Goal: Task Accomplishment & Management: Use online tool/utility

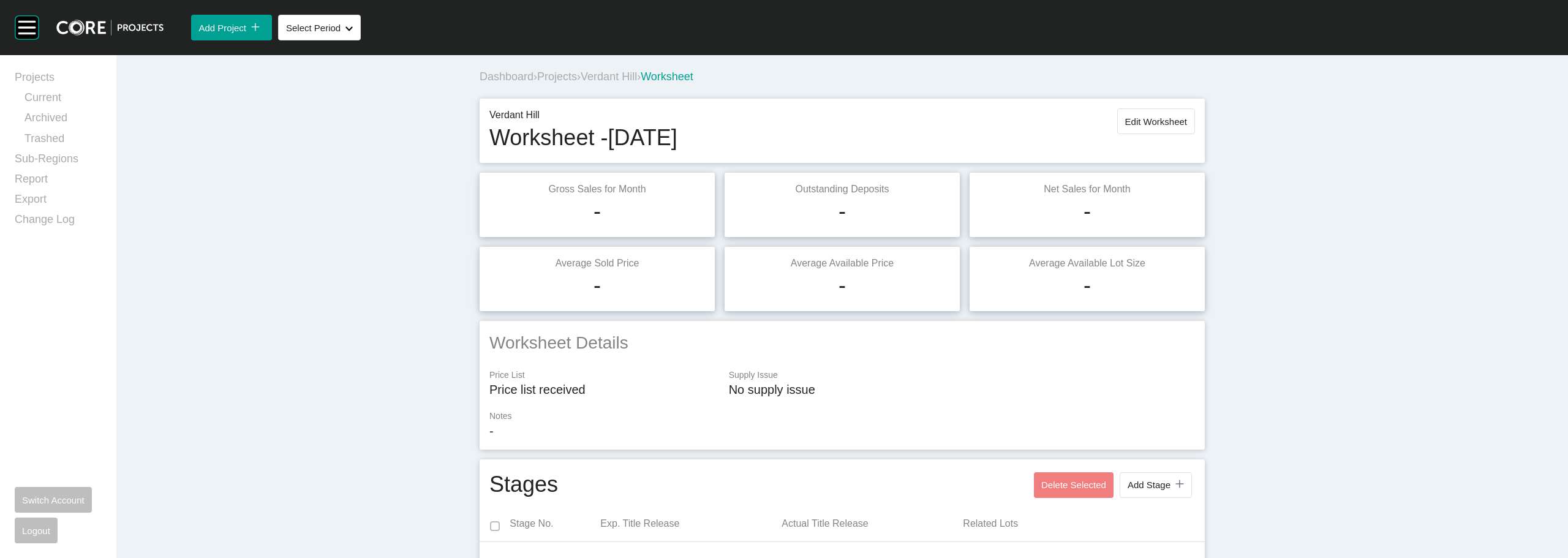
click at [571, 72] on span "Projects" at bounding box center [557, 76] width 40 height 13
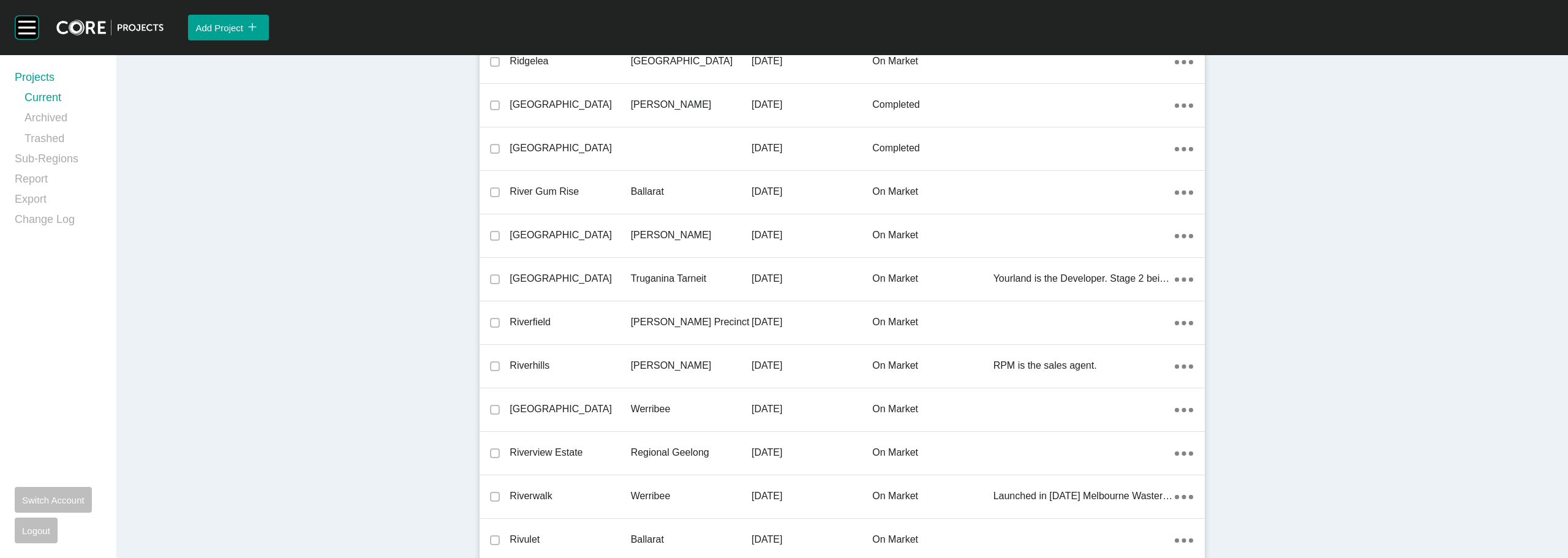
scroll to position [27201, 0]
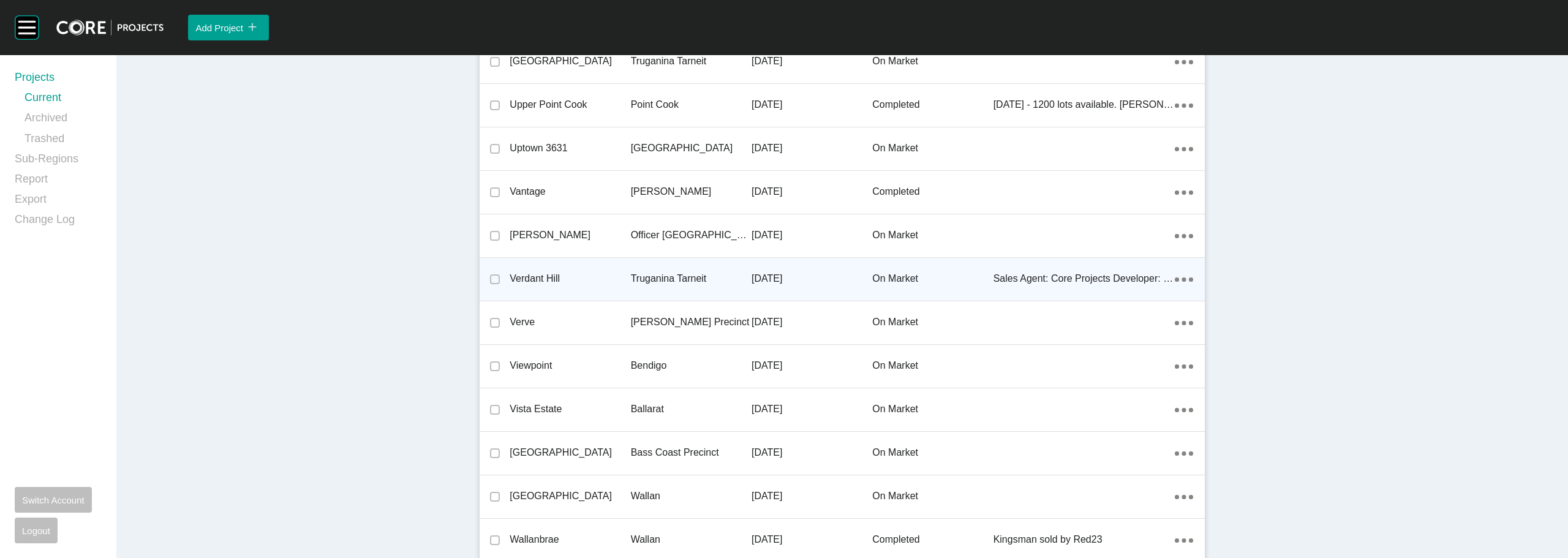
click at [547, 280] on p "Verdant Hill" at bounding box center [570, 279] width 121 height 13
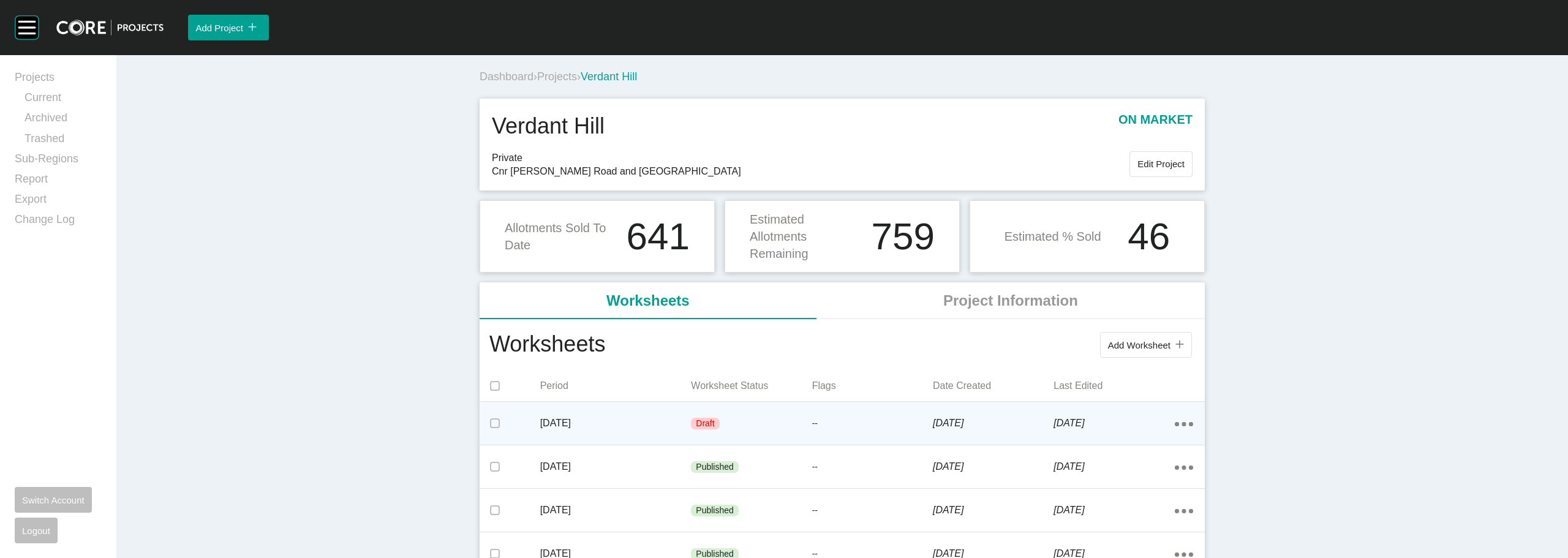
click at [569, 429] on p "[DATE]" at bounding box center [616, 423] width 151 height 13
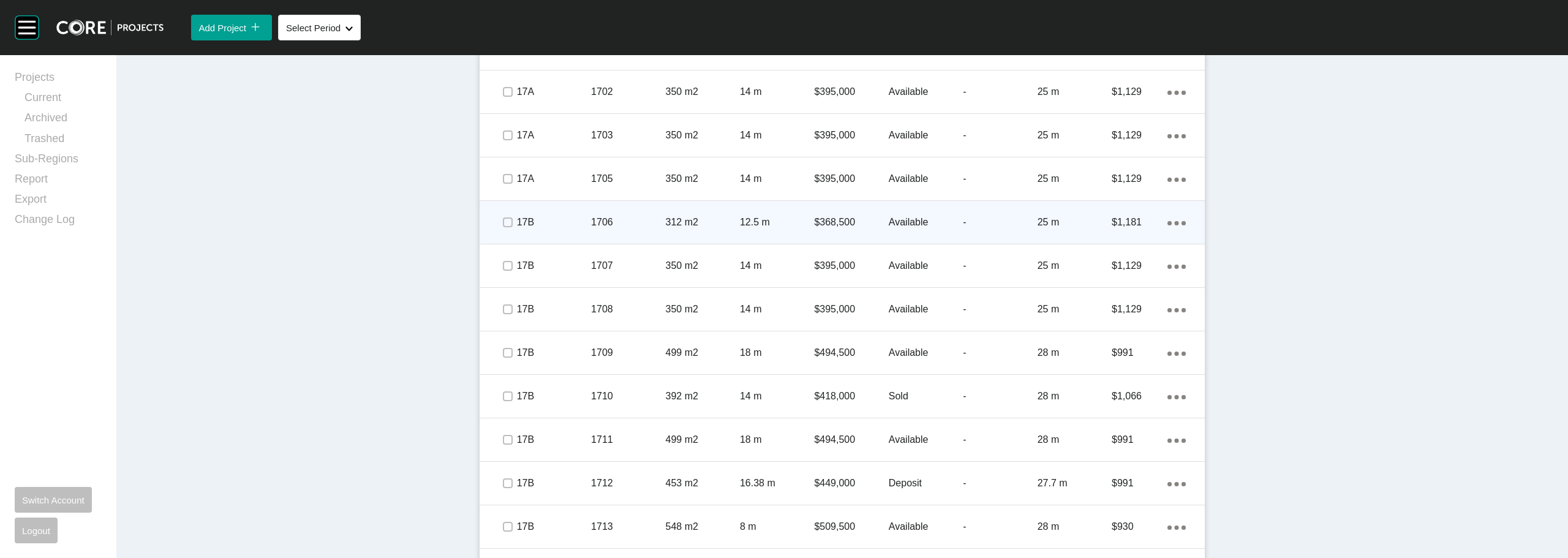
scroll to position [1593, 0]
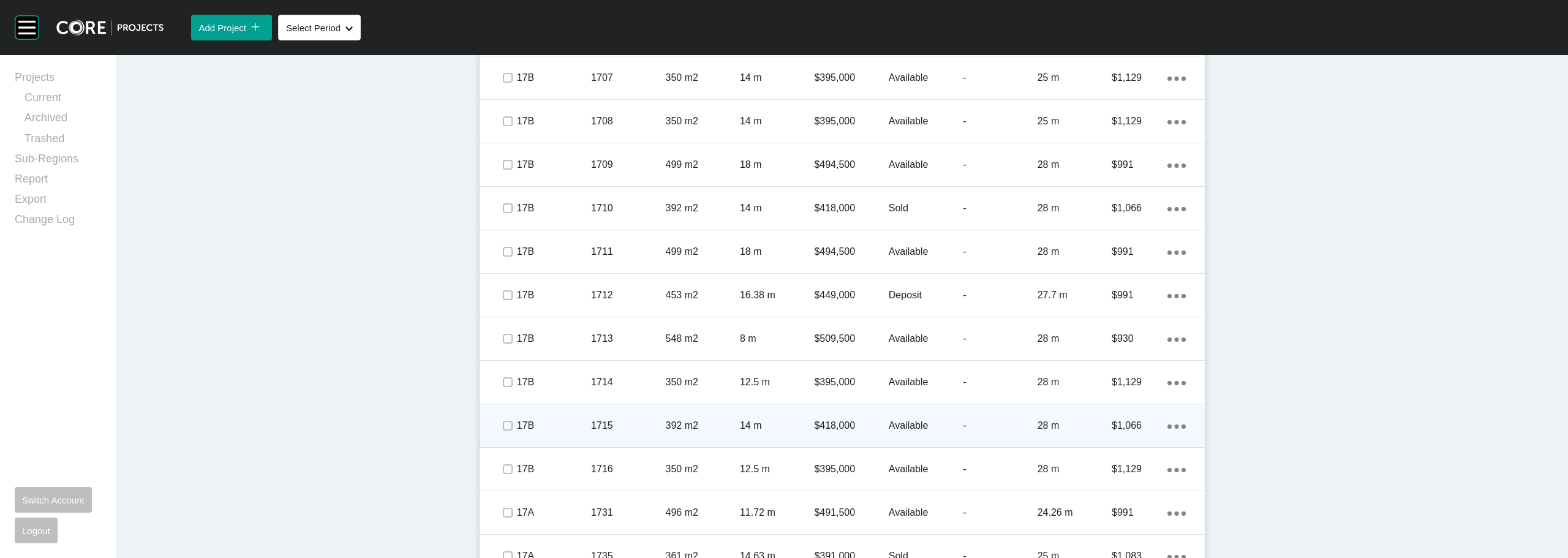
click at [903, 427] on p "Available" at bounding box center [925, 426] width 74 height 13
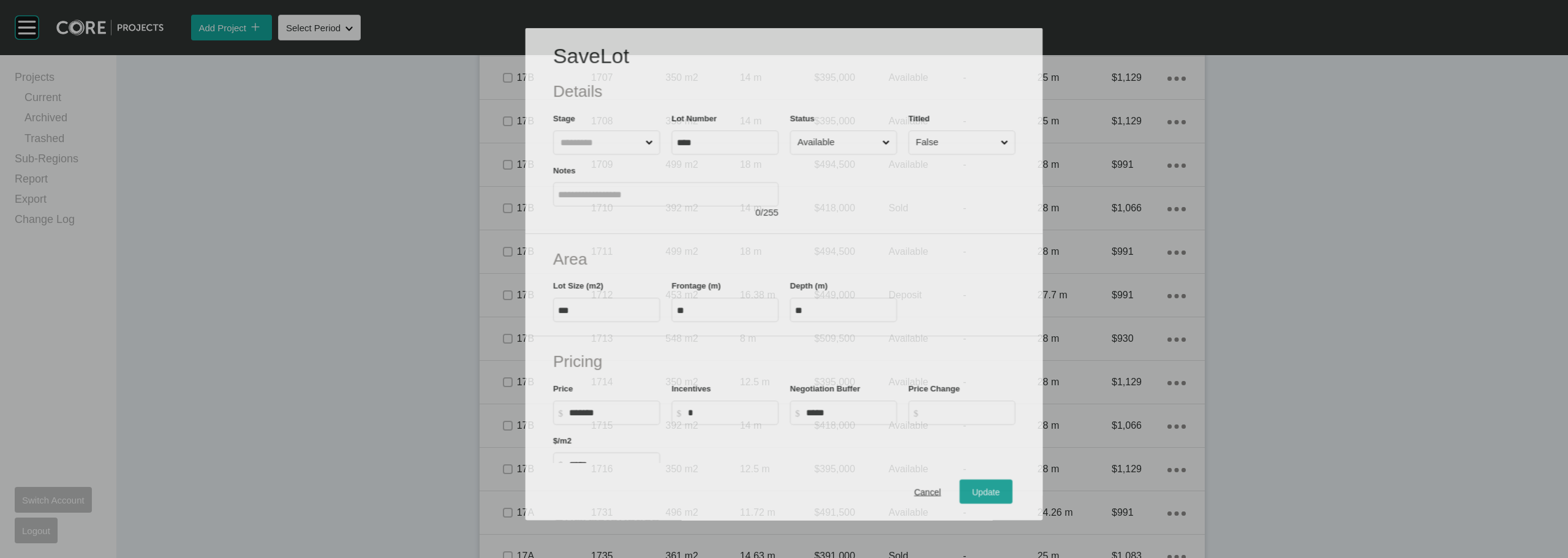
scroll to position [1555, 0]
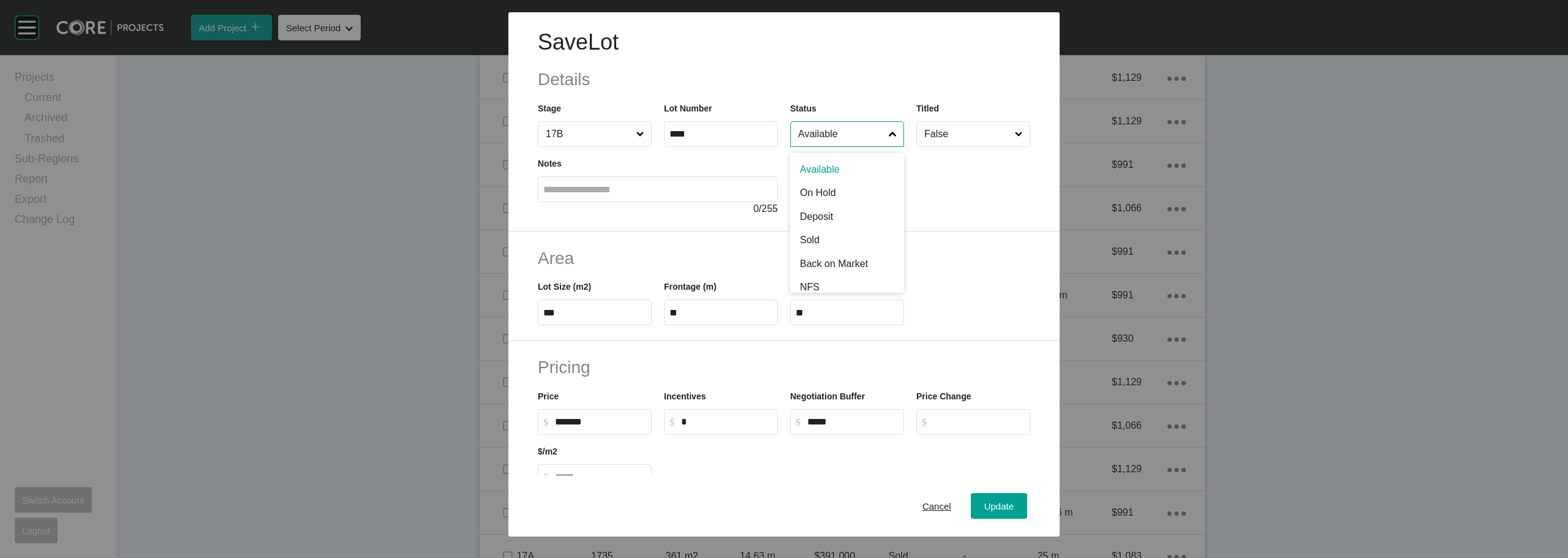
click at [845, 141] on input "Available" at bounding box center [841, 134] width 91 height 24
click at [984, 503] on span "Update" at bounding box center [998, 507] width 30 height 11
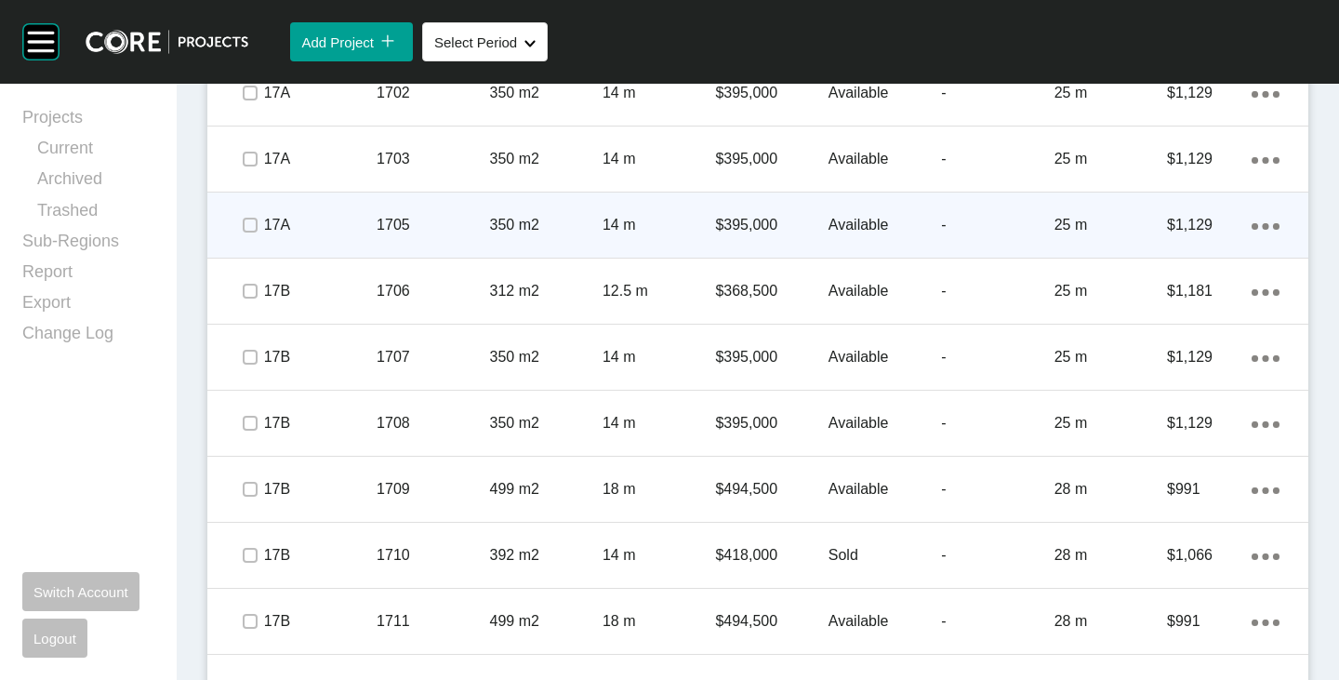
scroll to position [2139, 0]
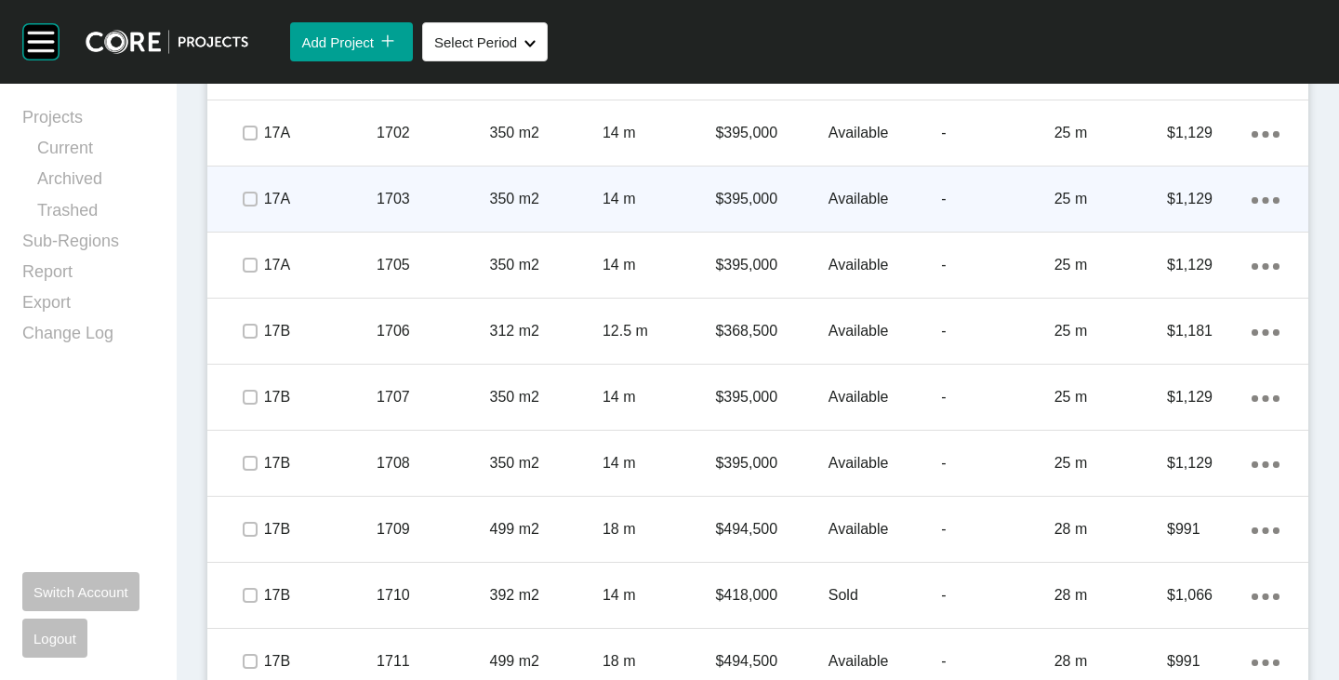
click at [1252, 206] on div "Action Menu Dots Copy 6 Created with Sketch." at bounding box center [1266, 199] width 28 height 20
click at [1164, 206] on link "Duplicate" at bounding box center [1175, 203] width 70 height 28
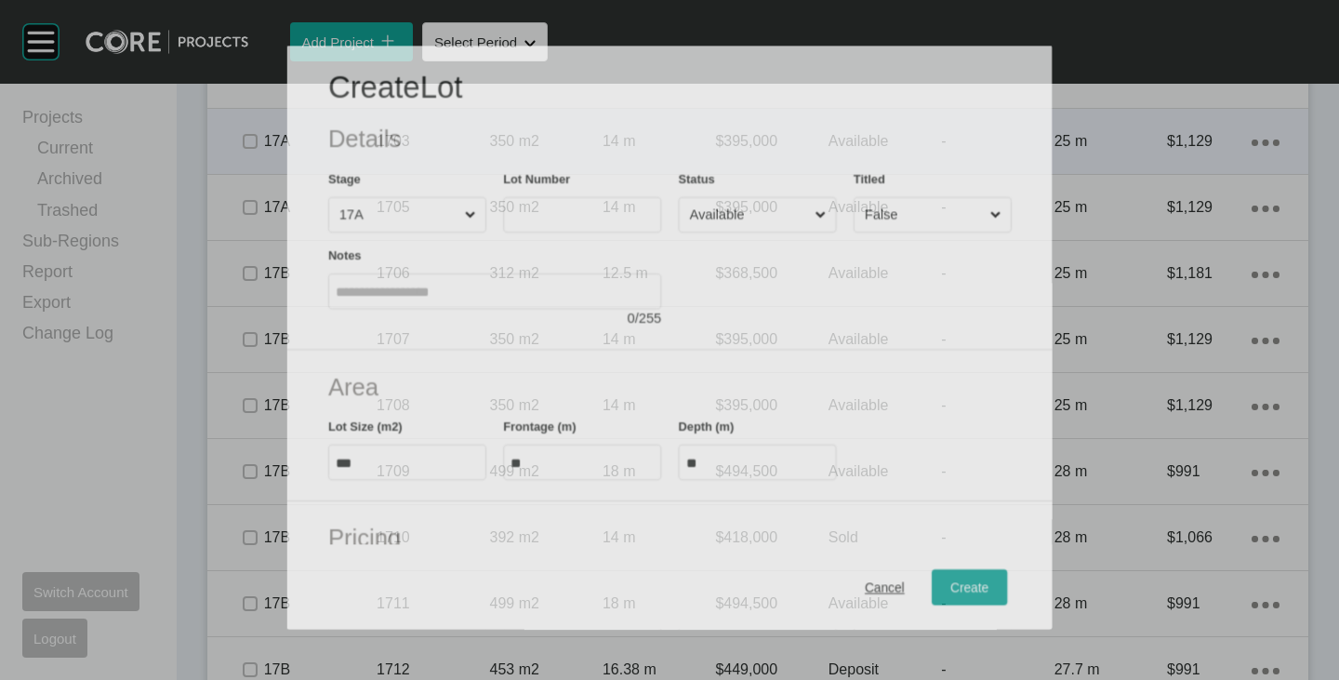
scroll to position [2081, 0]
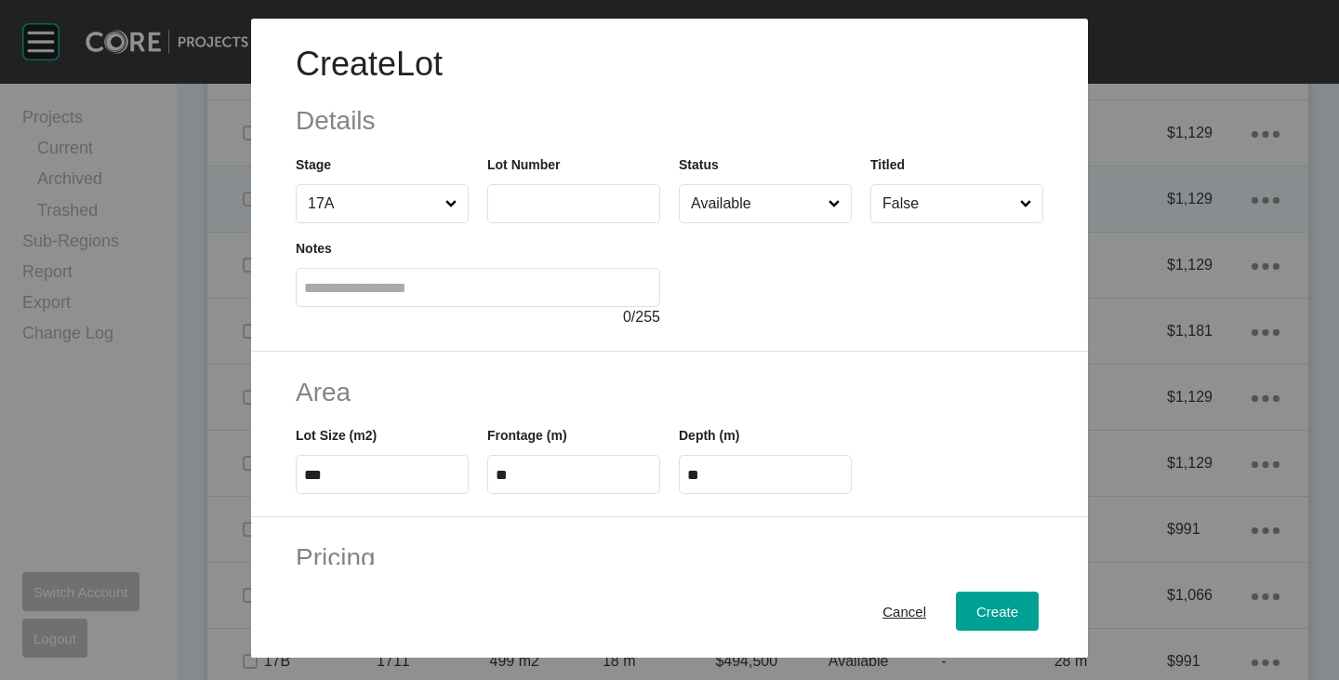
click at [549, 202] on input "text" at bounding box center [574, 203] width 156 height 16
type input "****"
click at [856, 293] on div at bounding box center [861, 275] width 365 height 105
type input "*"
click at [696, 207] on input "Available" at bounding box center [756, 203] width 138 height 37
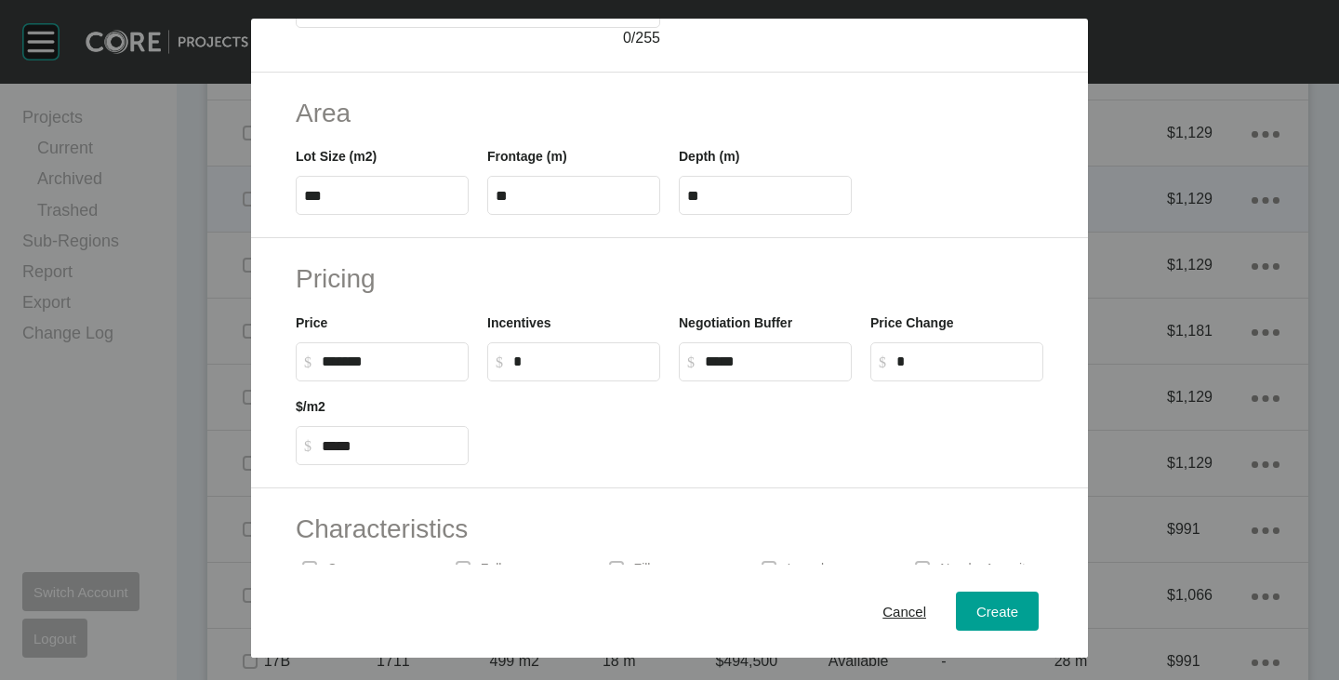
scroll to position [455, 0]
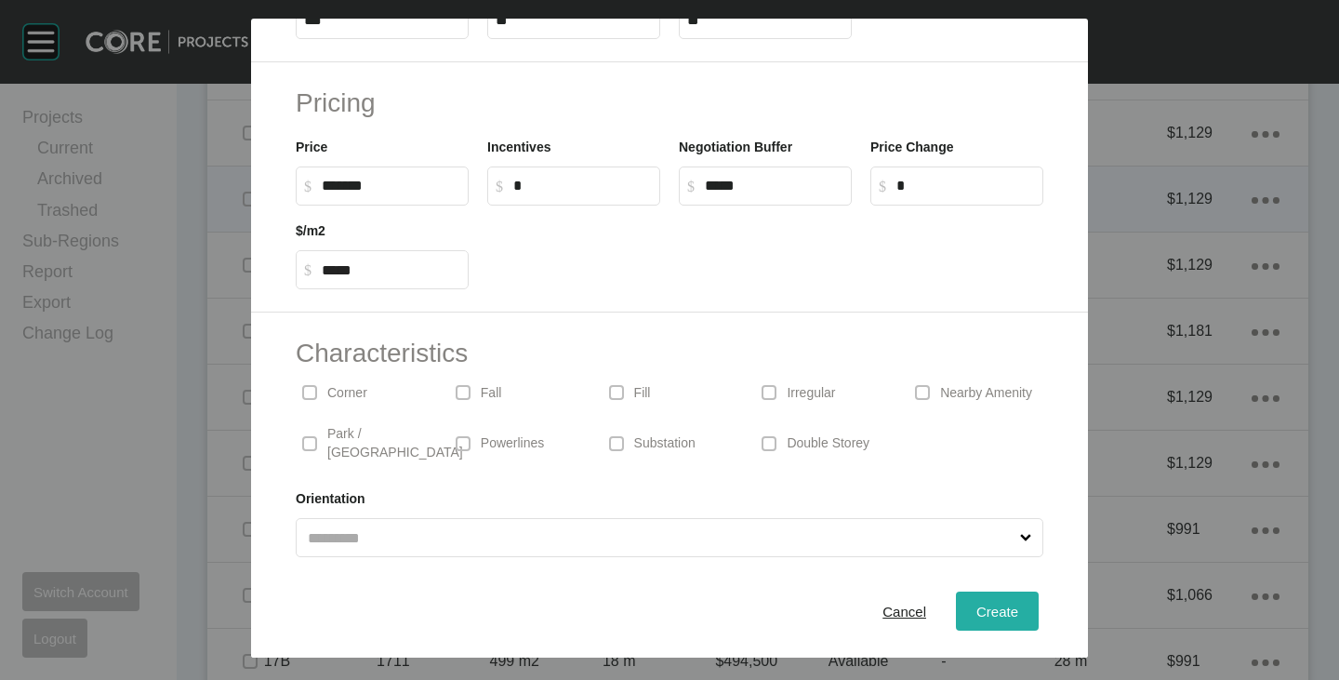
click at [976, 606] on span "Create" at bounding box center [997, 612] width 42 height 16
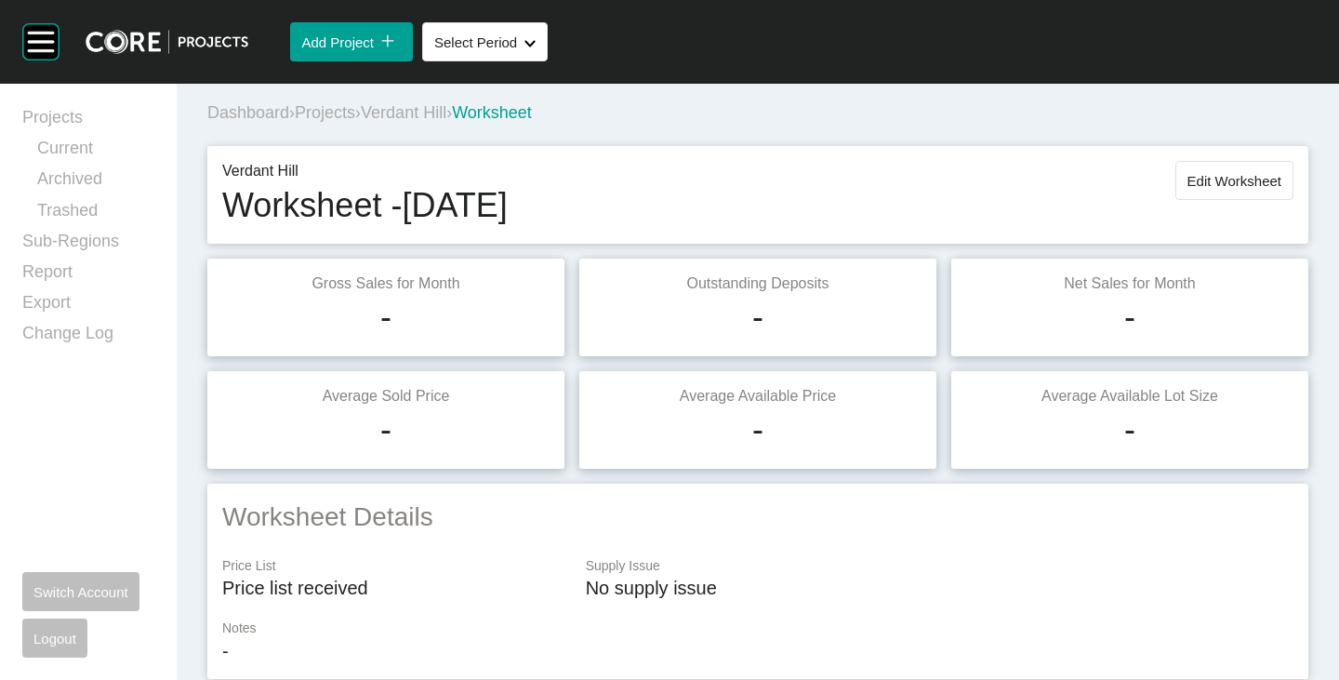
scroll to position [0, 0]
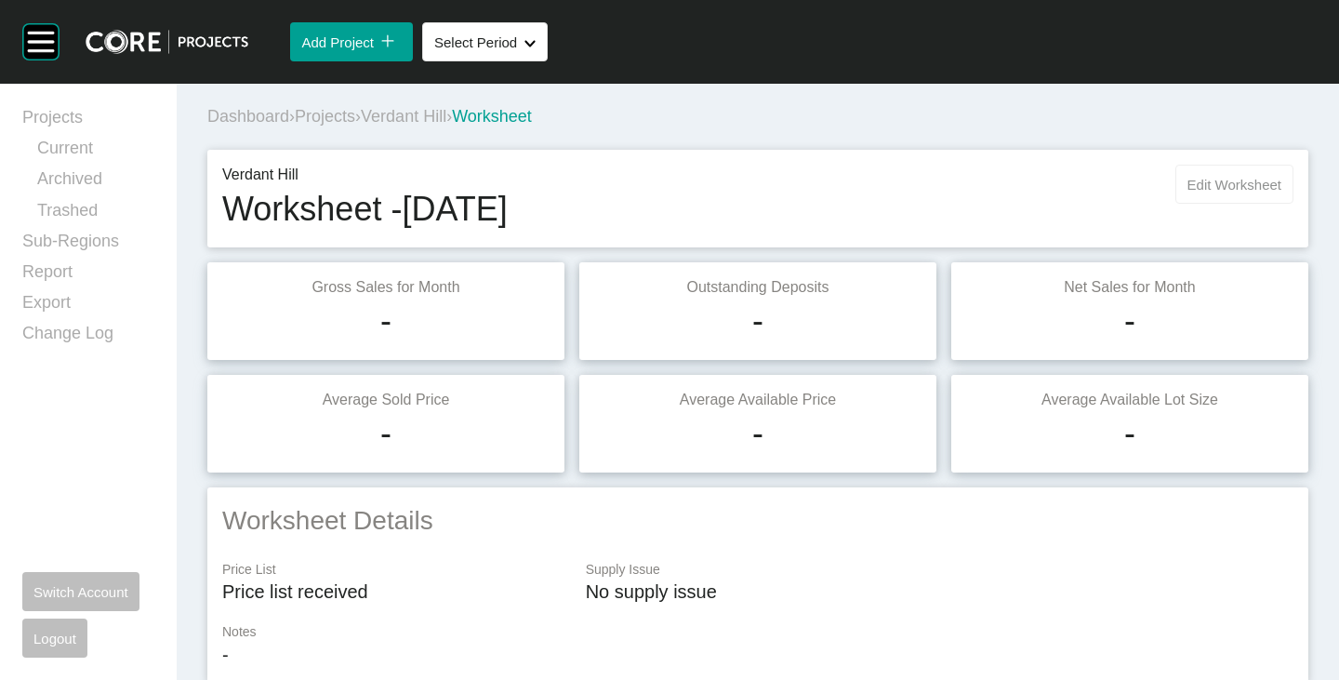
click at [1215, 183] on span "Edit Worksheet" at bounding box center [1235, 185] width 94 height 16
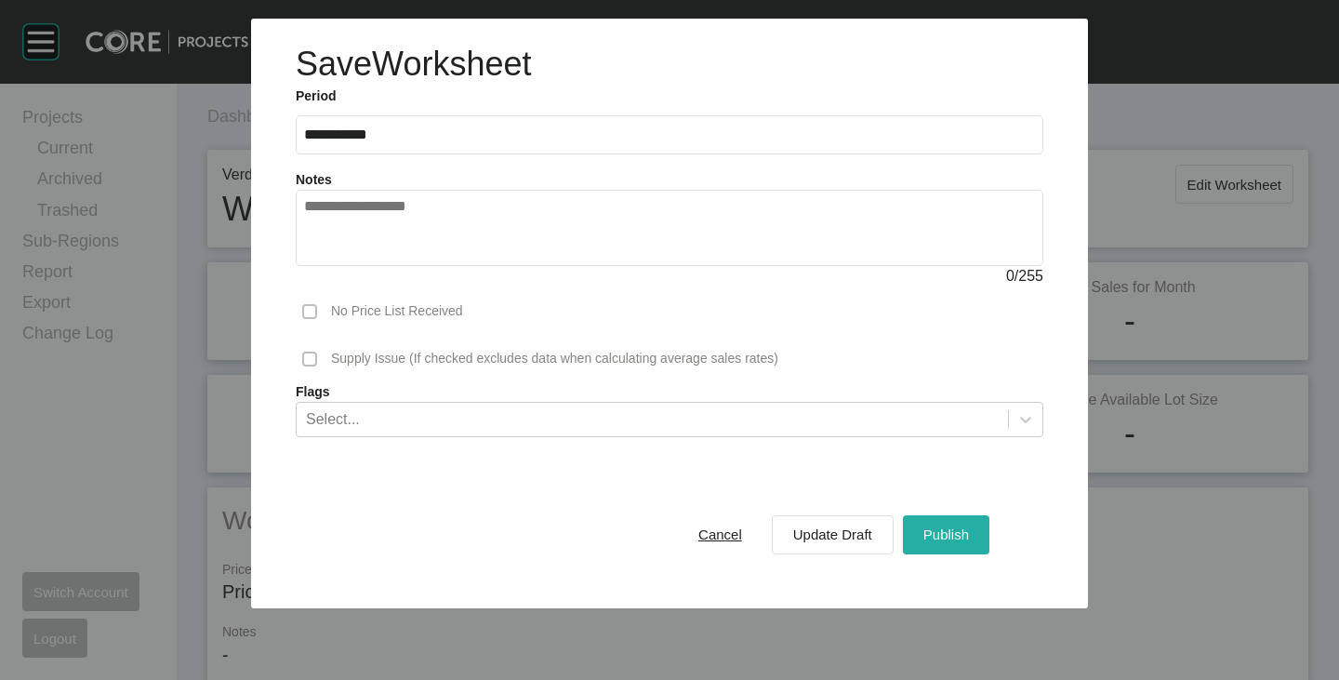
click at [974, 531] on button "Publish" at bounding box center [946, 534] width 86 height 39
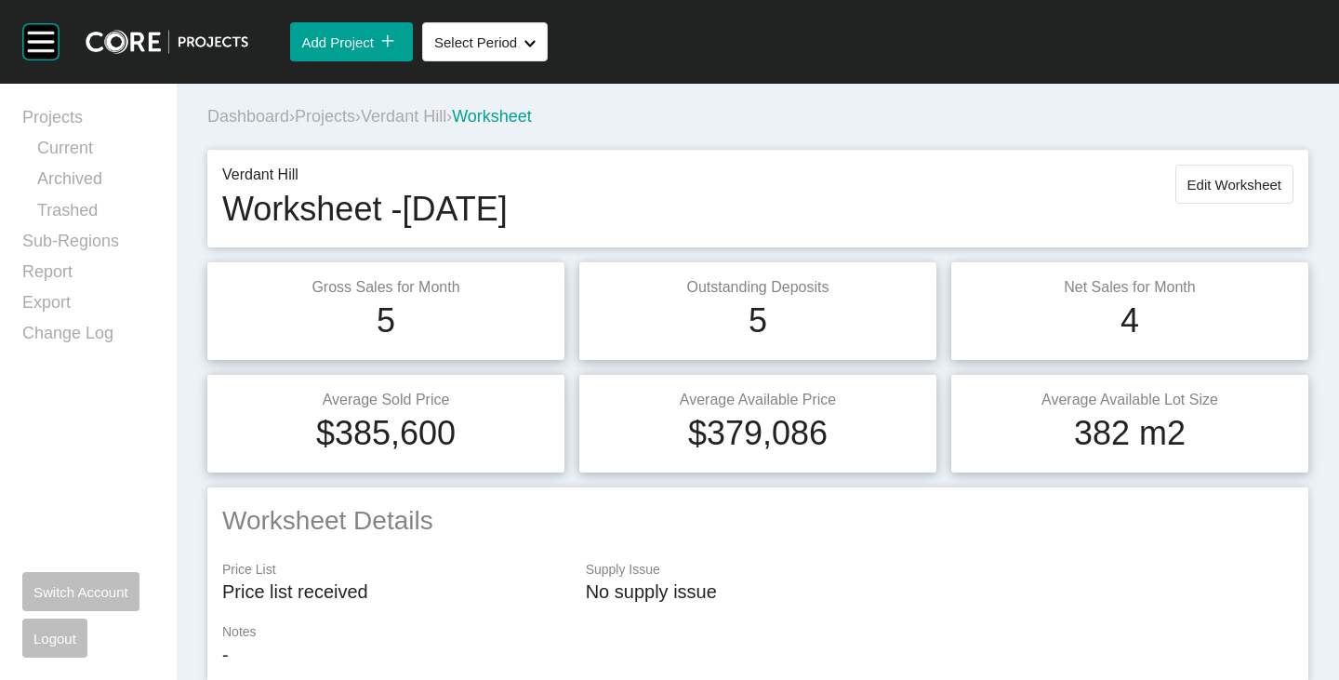
click at [418, 119] on span "Verdant Hill" at bounding box center [404, 116] width 86 height 19
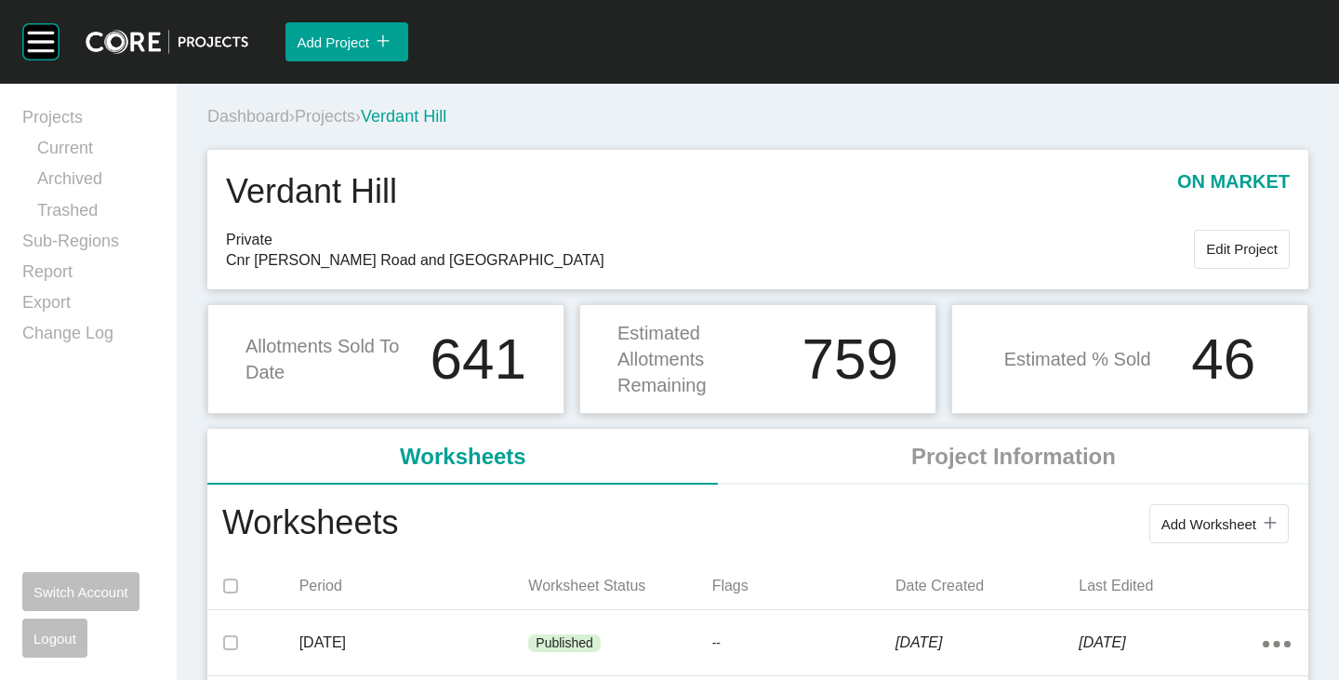
click at [337, 114] on span "Projects" at bounding box center [325, 116] width 60 height 19
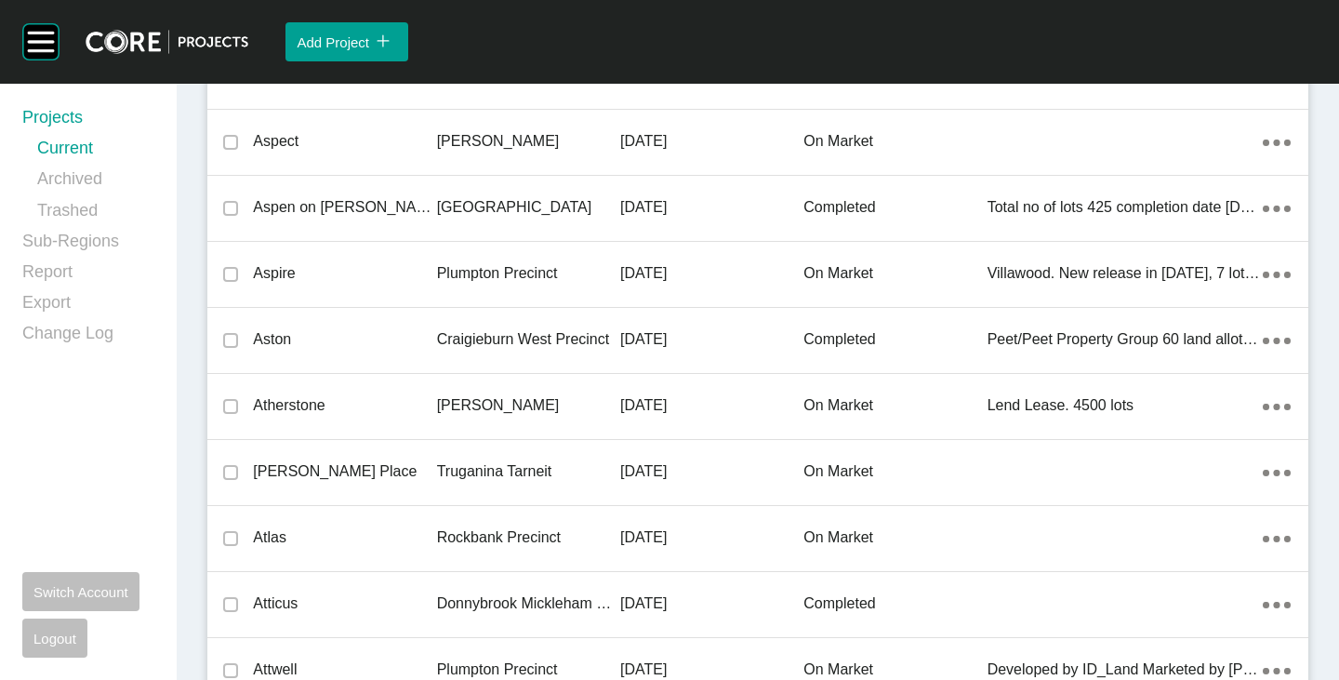
scroll to position [42891, 0]
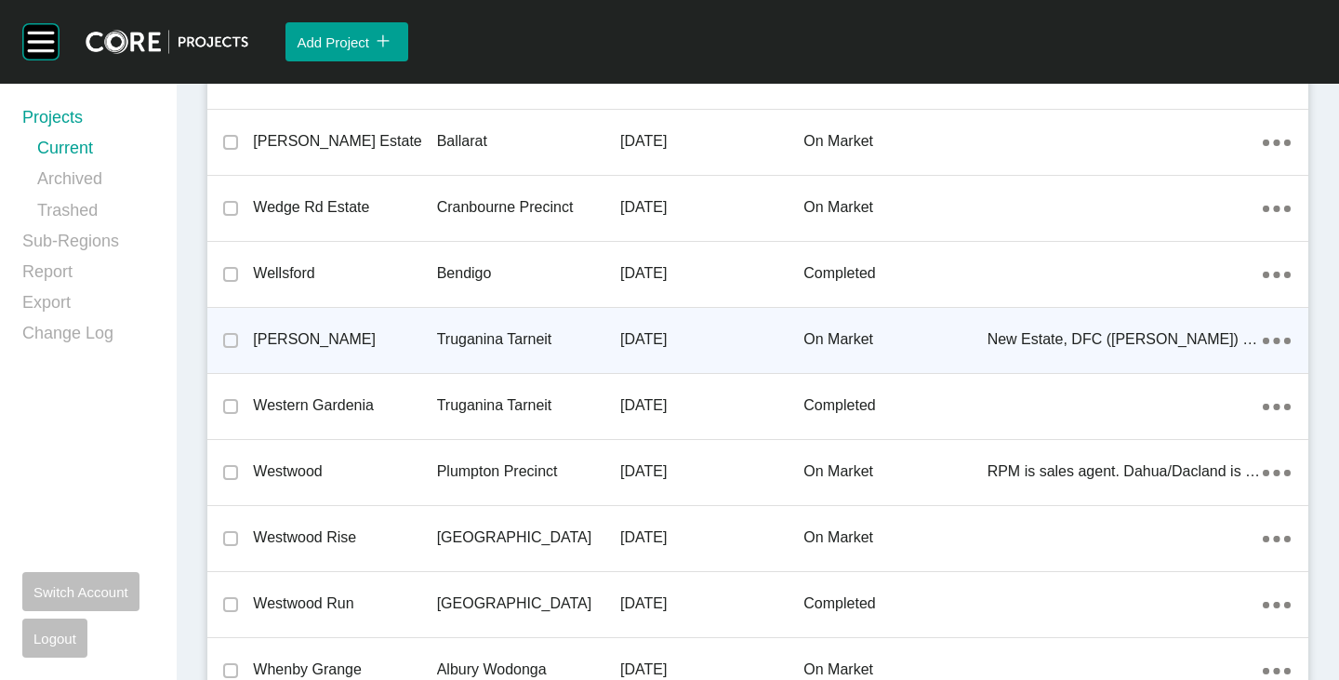
click at [273, 332] on p "[PERSON_NAME]" at bounding box center [344, 339] width 183 height 20
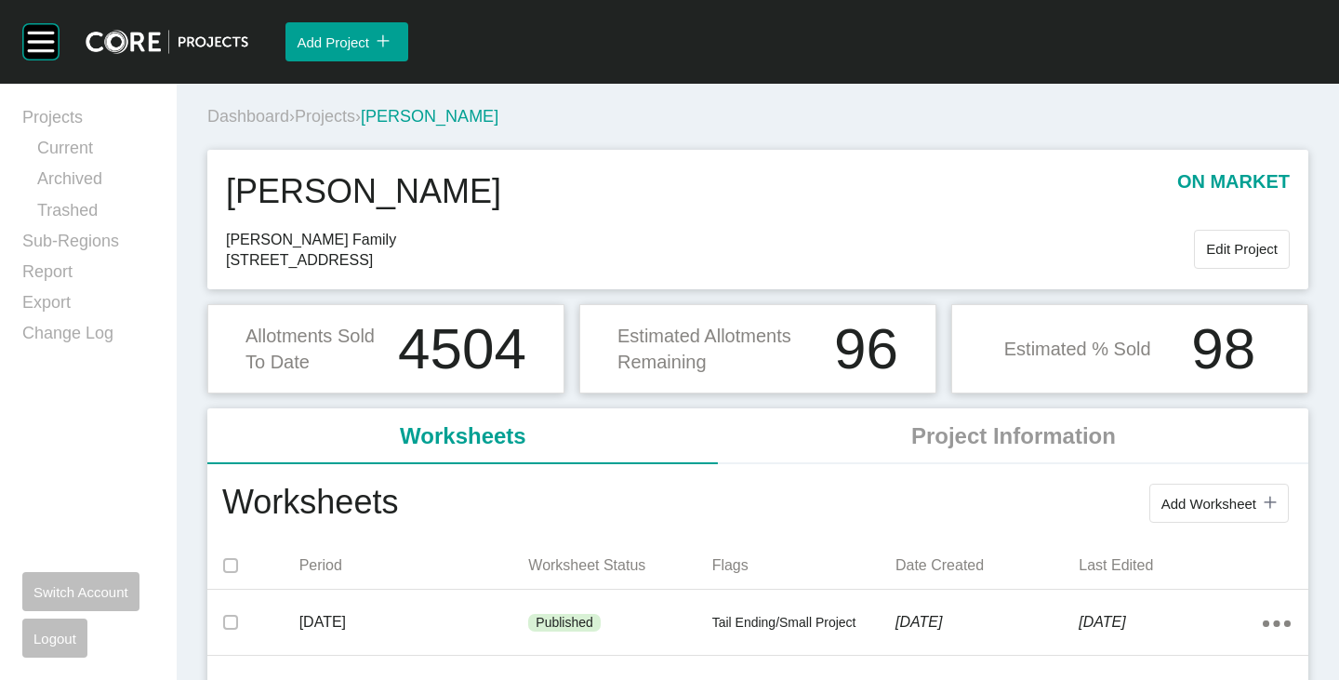
scroll to position [186, 0]
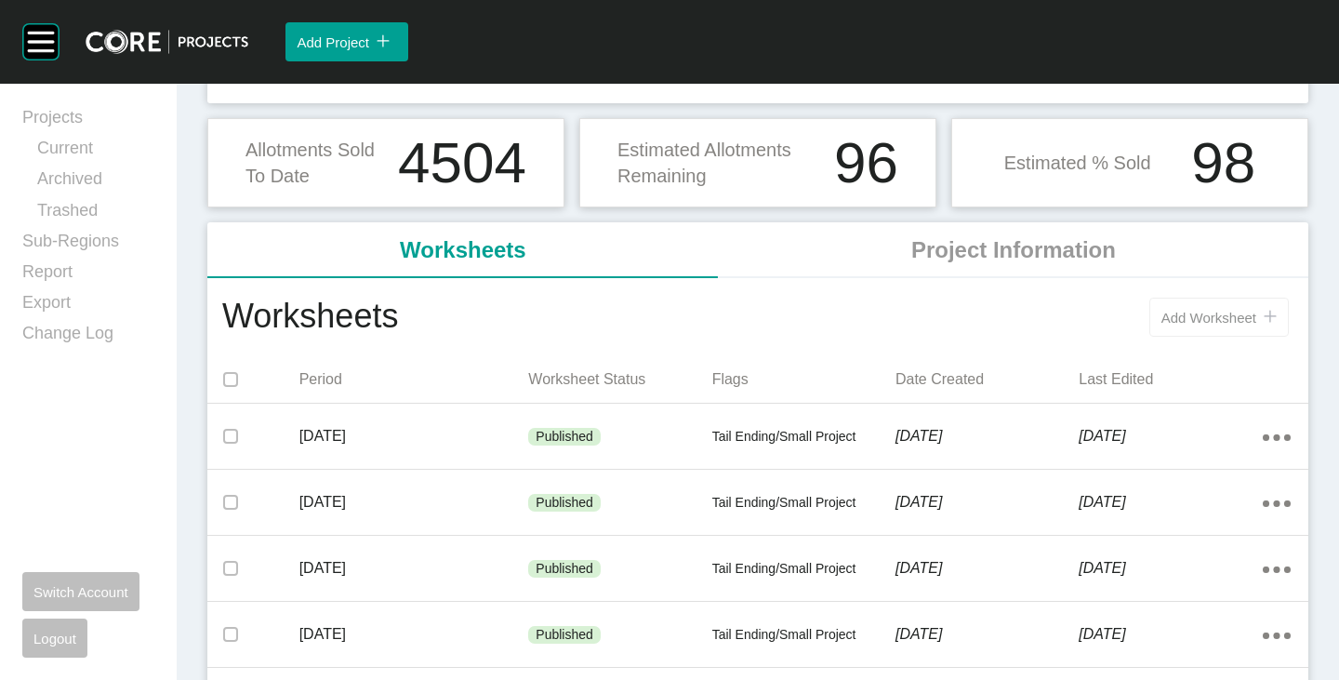
click at [1169, 301] on button "Add Worksheet icon/tick copy 11 Created with Sketch." at bounding box center [1218, 317] width 139 height 39
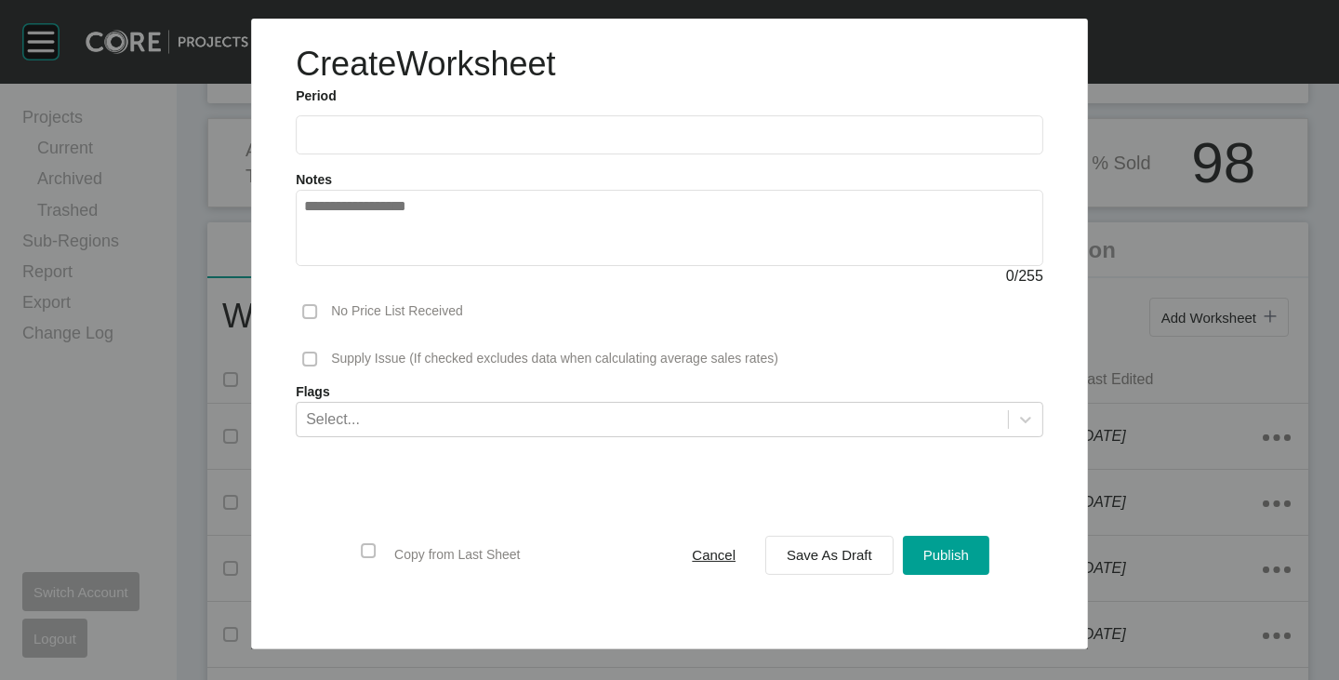
click at [366, 137] on input "text" at bounding box center [669, 135] width 731 height 16
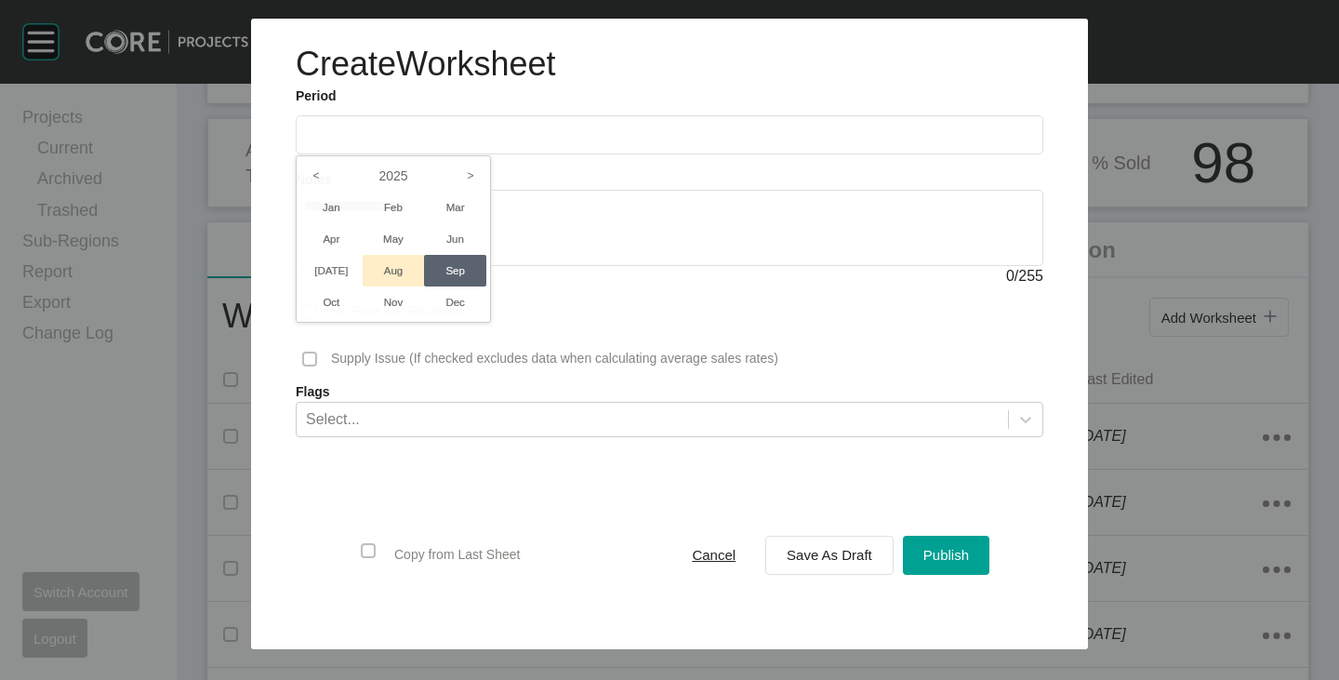
click at [392, 262] on li "Aug" at bounding box center [394, 271] width 62 height 32
type input "**********"
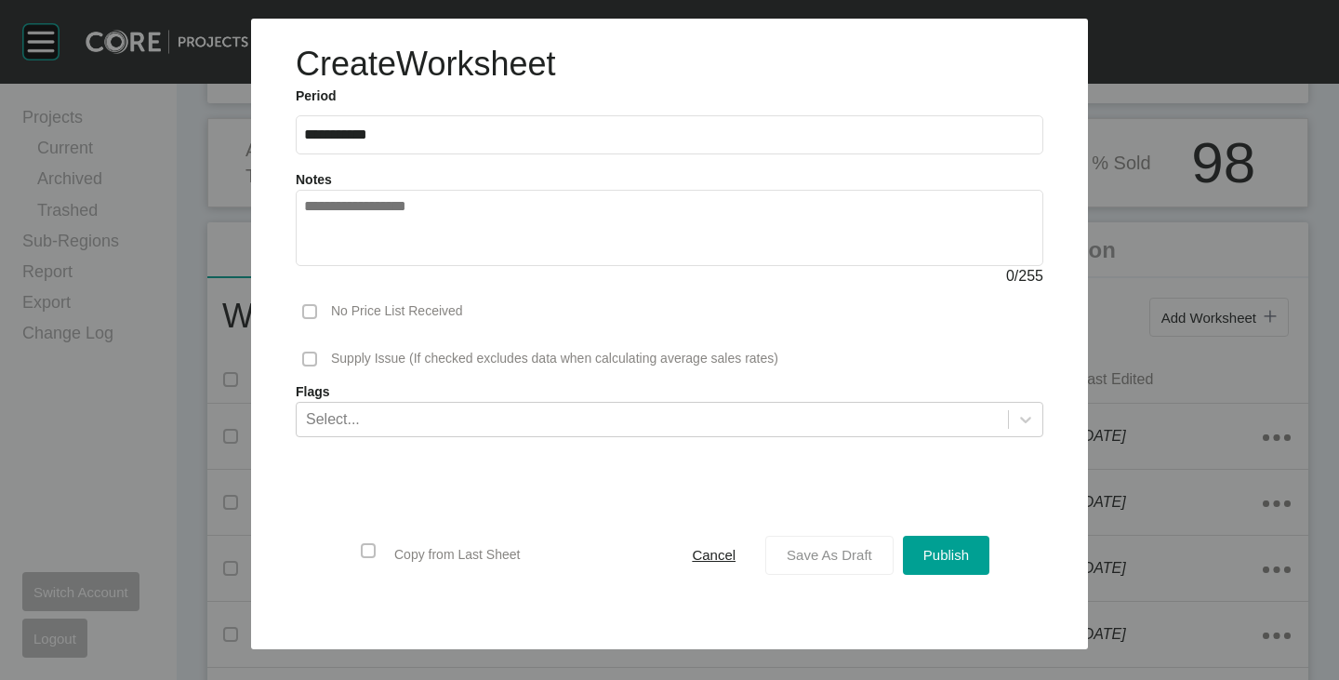
drag, startPoint x: 819, startPoint y: 537, endPoint x: 791, endPoint y: 551, distance: 31.6
click at [819, 537] on button "Save As Draft" at bounding box center [829, 555] width 128 height 39
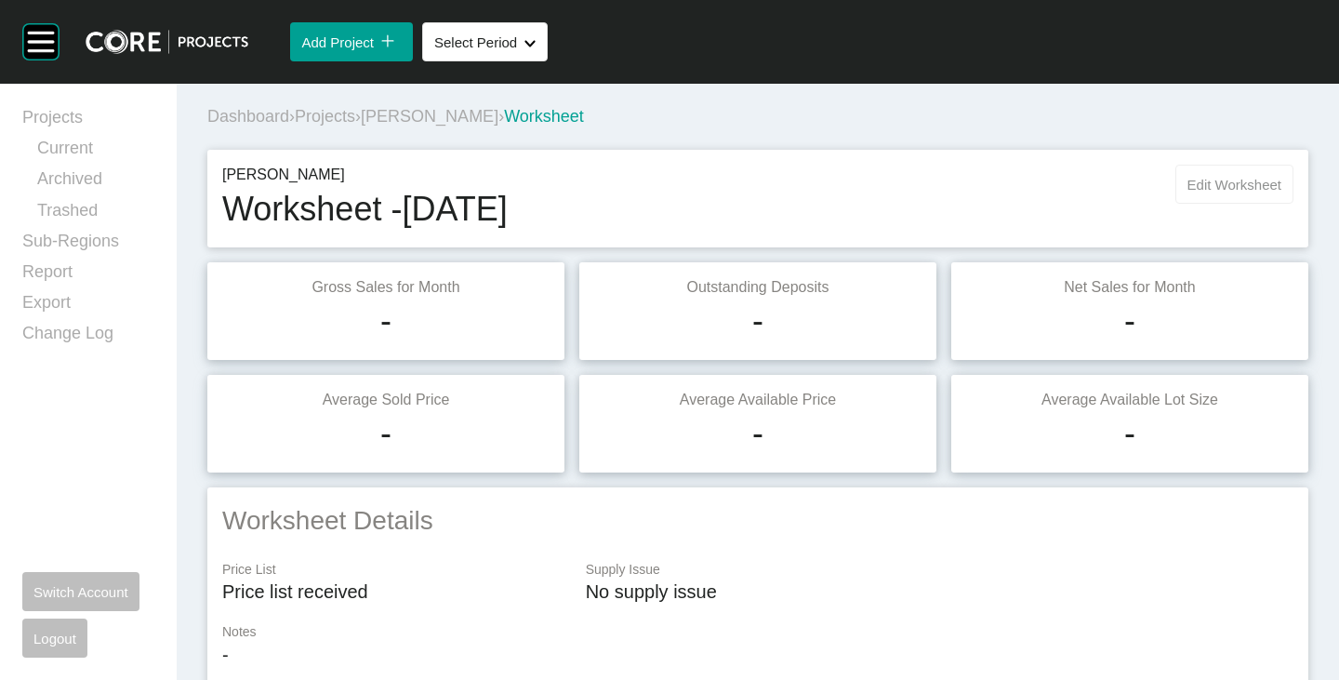
click at [1204, 172] on button "Edit Worksheet" at bounding box center [1234, 184] width 118 height 39
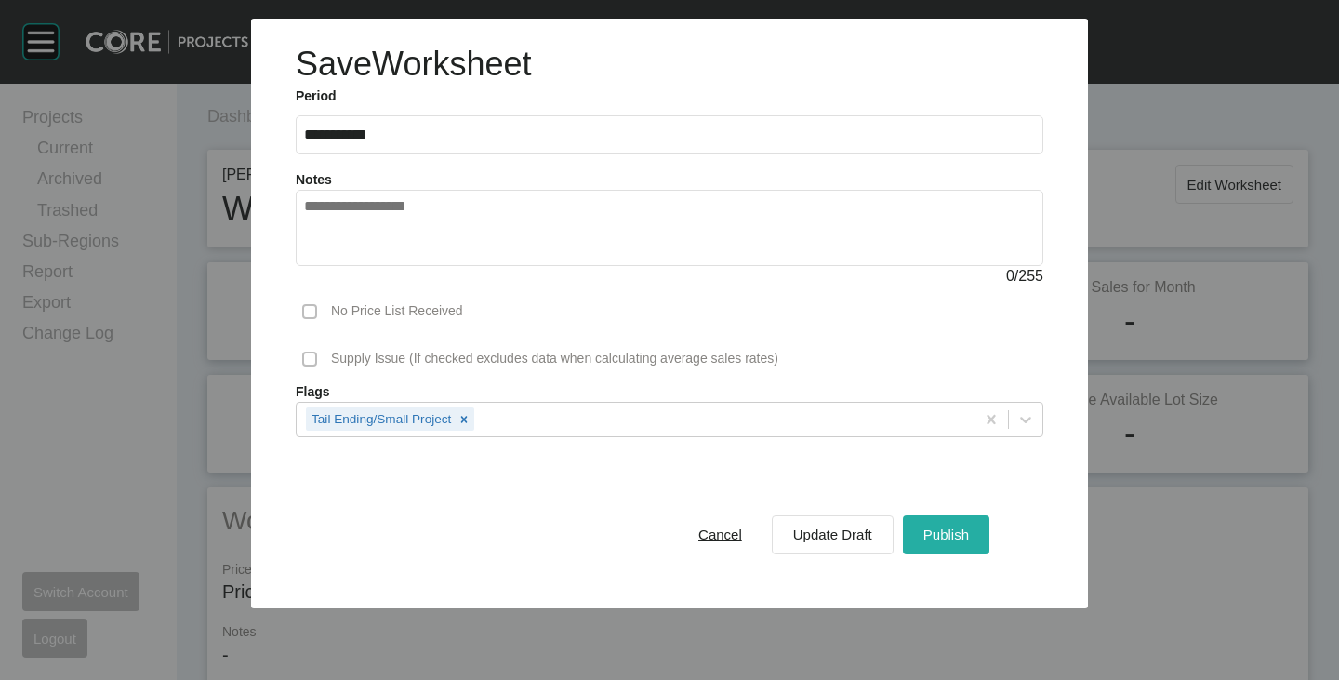
click at [940, 532] on span "Publish" at bounding box center [946, 534] width 46 height 16
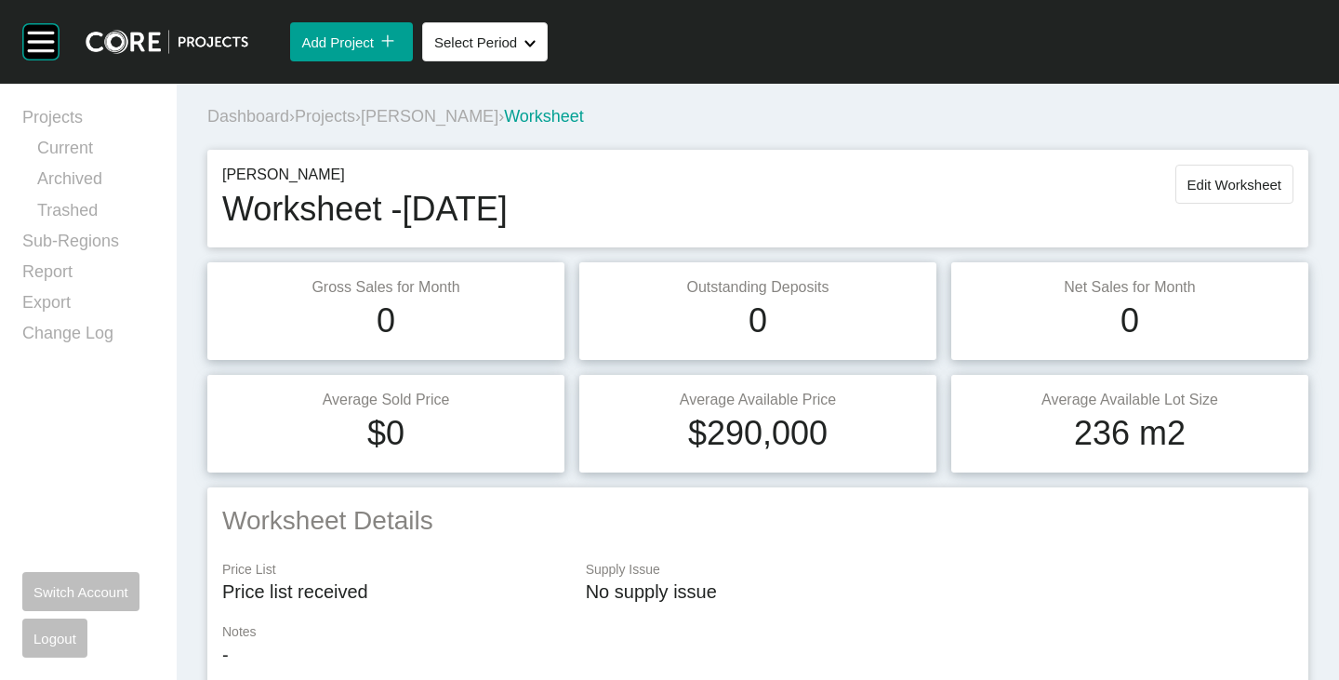
click at [431, 113] on span "[PERSON_NAME]" at bounding box center [430, 116] width 138 height 19
